Goal: Find specific page/section: Find specific page/section

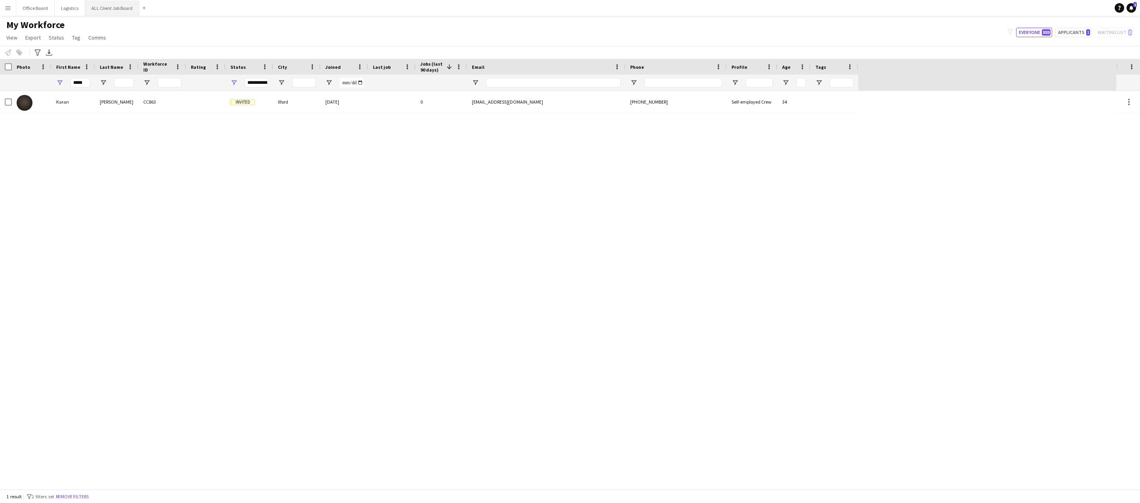
click at [108, 4] on button "ALL Client Job Board Close" at bounding box center [112, 7] width 54 height 15
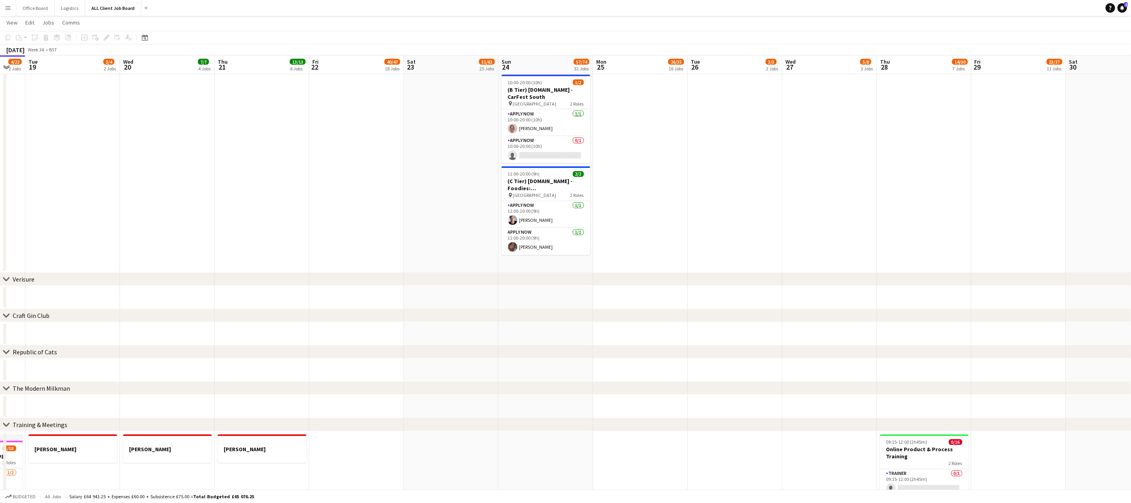
scroll to position [0, 249]
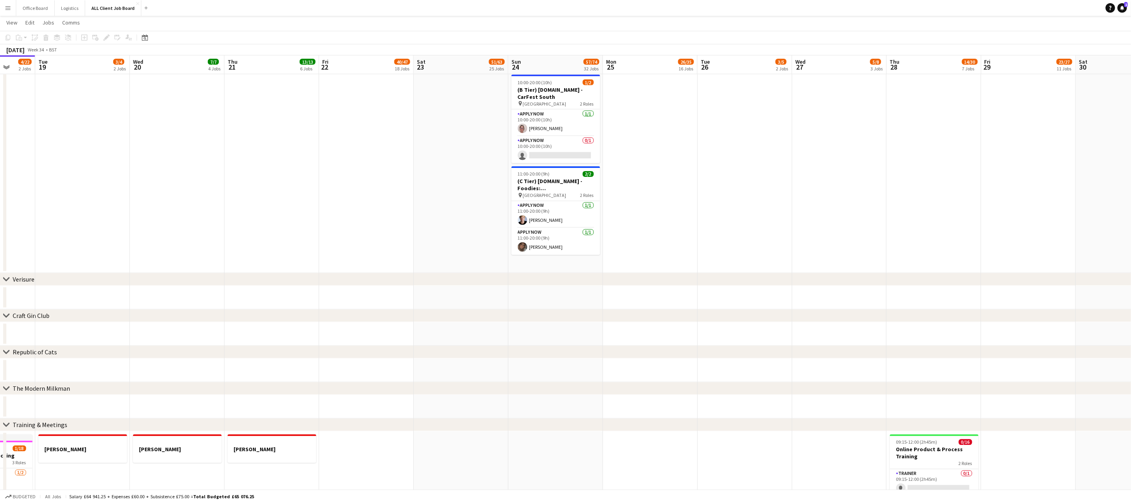
drag, startPoint x: 521, startPoint y: 286, endPoint x: 304, endPoint y: 326, distance: 220.6
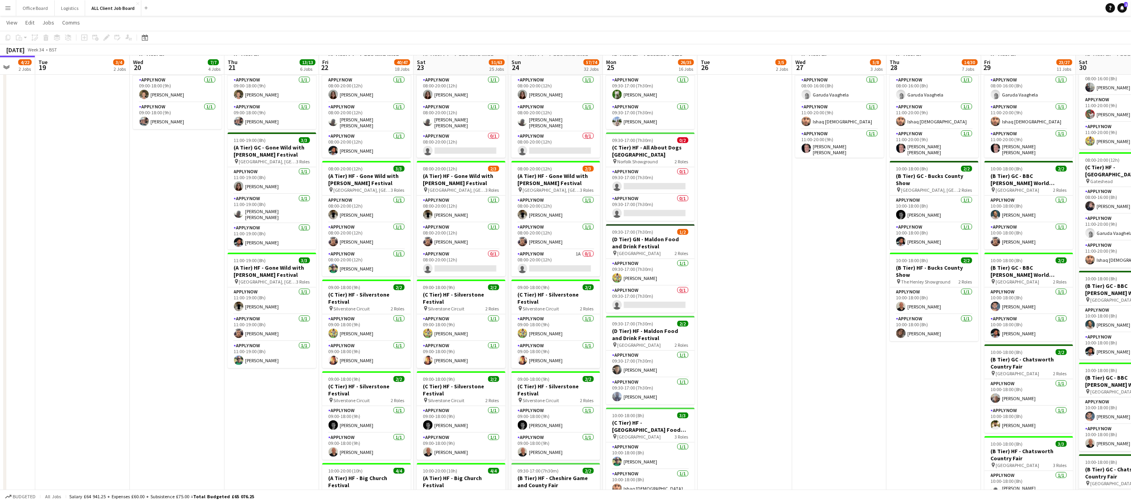
scroll to position [285, 0]
